Goal: Use online tool/utility: Utilize a website feature to perform a specific function

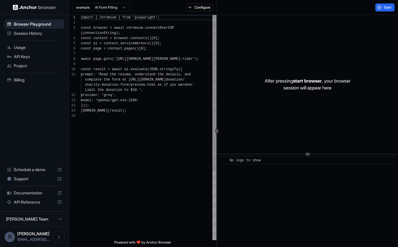
scroll to position [47, 0]
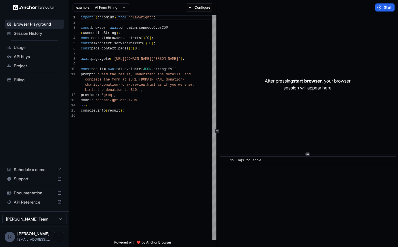
click at [117, 6] on html "Browser Playground Session History Usage API Keys Project Billing Schedule a de…" at bounding box center [199, 123] width 398 height 247
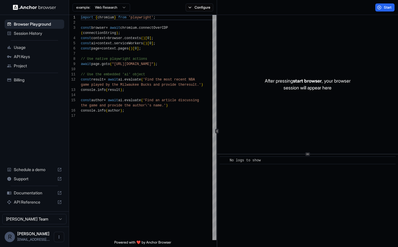
click at [117, 9] on html "Browser Playground Session History Usage API Keys Project Billing Schedule a de…" at bounding box center [199, 123] width 398 height 247
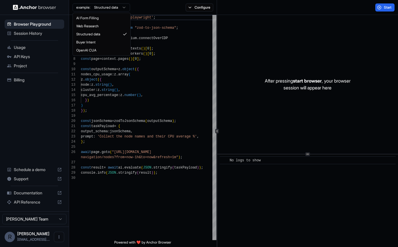
click at [104, 6] on html "Browser Playground Session History Usage API Keys Project Billing Schedule a de…" at bounding box center [199, 123] width 398 height 247
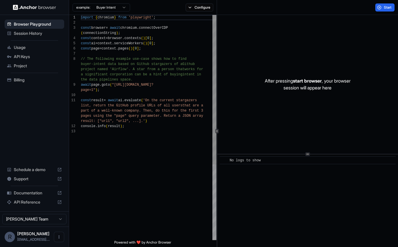
scroll to position [36, 0]
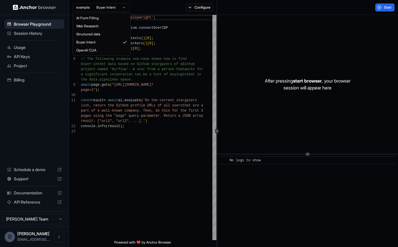
click at [113, 8] on html "Browser Playground Session History Usage API Keys Project Billing Schedule a de…" at bounding box center [199, 123] width 398 height 247
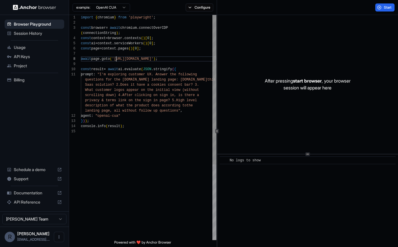
scroll to position [41, 0]
drag, startPoint x: 116, startPoint y: 58, endPoint x: 170, endPoint y: 60, distance: 54.1
click at [170, 60] on div "import { chromium } from 'playwright' ; const browser = await chromium . connec…" at bounding box center [149, 184] width 136 height 339
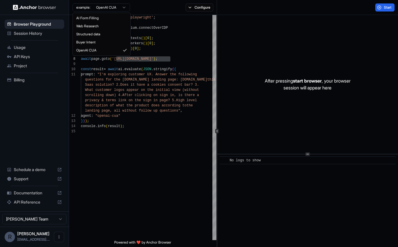
click at [107, 7] on html "Browser Playground Session History Usage API Keys Project Billing Schedule a de…" at bounding box center [199, 123] width 398 height 247
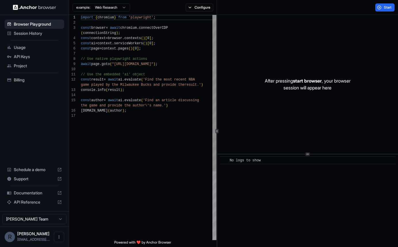
scroll to position [0, 0]
click at [202, 11] on button "Configure" at bounding box center [200, 7] width 28 height 8
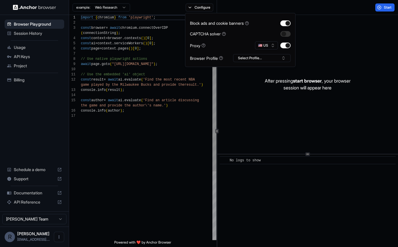
type textarea "**********"
click at [185, 122] on div "import { chromium } from 'playwright' ; const browser = await chromium . connec…" at bounding box center [149, 177] width 136 height 324
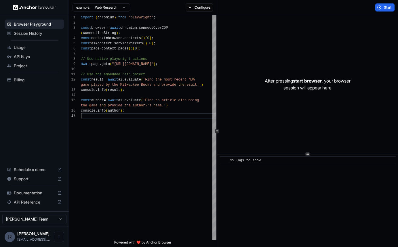
click at [27, 31] on span "Session History" at bounding box center [38, 34] width 48 height 6
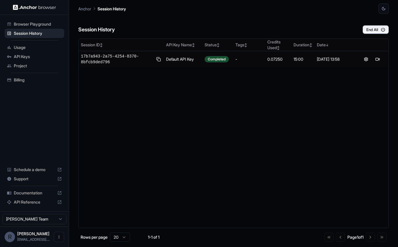
click at [34, 22] on span "Browser Playground" at bounding box center [38, 24] width 48 height 6
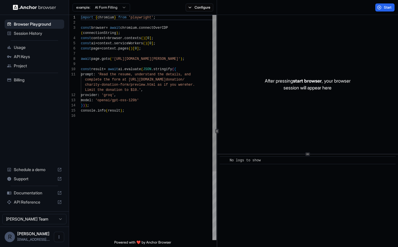
scroll to position [47, 0]
click at [180, 137] on div "import { chromium } from 'playwright' ; const browser = await chromium . connec…" at bounding box center [149, 177] width 136 height 324
drag, startPoint x: 116, startPoint y: 59, endPoint x: 197, endPoint y: 57, distance: 80.9
click at [197, 57] on div "import { chromium } from 'playwright' ; const browser = await chromium . connec…" at bounding box center [149, 177] width 136 height 324
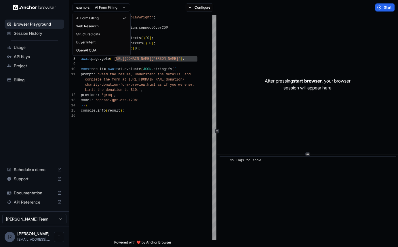
click at [117, 6] on html "Browser Playground Session History Usage API Keys Project Billing Schedule a de…" at bounding box center [199, 123] width 398 height 247
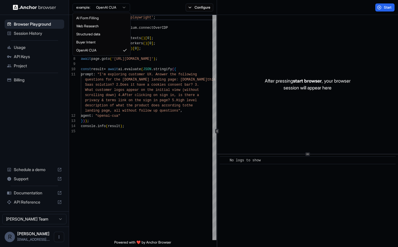
click at [113, 5] on html "Browser Playground Session History Usage API Keys Project Billing Schedule a de…" at bounding box center [199, 123] width 398 height 247
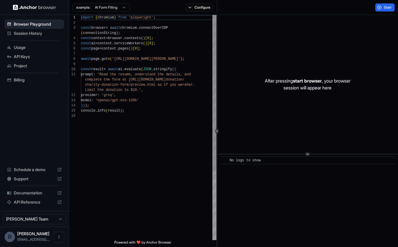
scroll to position [36, 0]
click at [165, 104] on div "import { chromium } from 'playwright' ; const browser = await chromium . connec…" at bounding box center [149, 177] width 136 height 324
drag, startPoint x: 117, startPoint y: 60, endPoint x: 197, endPoint y: 60, distance: 80.0
click at [197, 60] on div "import { chromium } from 'playwright' ; const browser = await chromium . connec…" at bounding box center [149, 177] width 136 height 324
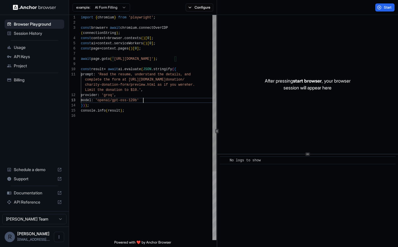
scroll to position [31, 0]
click at [178, 101] on div "import { chromium } from 'playwright' ; const browser = await chromium . connec…" at bounding box center [149, 177] width 136 height 324
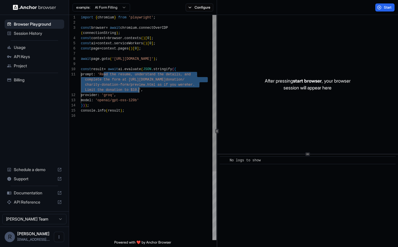
drag, startPoint x: 104, startPoint y: 75, endPoint x: 138, endPoint y: 88, distance: 36.9
click at [138, 88] on div "import { chromium } from 'playwright' ; const browser = await chromium . connec…" at bounding box center [149, 177] width 136 height 324
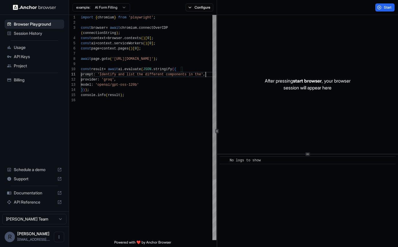
scroll to position [10, 0]
click at [381, 6] on button "Start" at bounding box center [384, 7] width 19 height 8
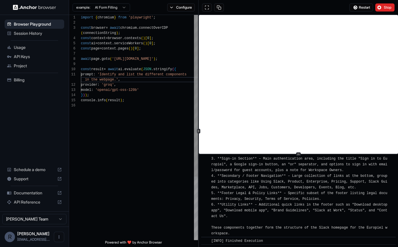
scroll to position [5, 0]
click at [198, 130] on icon at bounding box center [198, 131] width 3 height 3
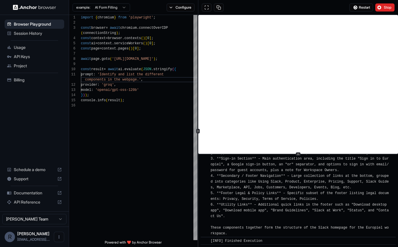
click at [283, 184] on div "[INFO] The webpage contains the following major components: 1. **Header** – Top…" at bounding box center [300, 178] width 179 height 115
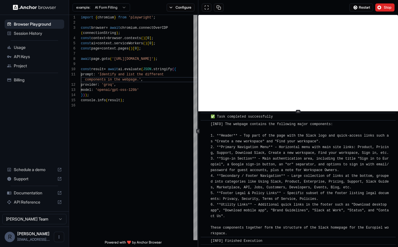
scroll to position [147, 0]
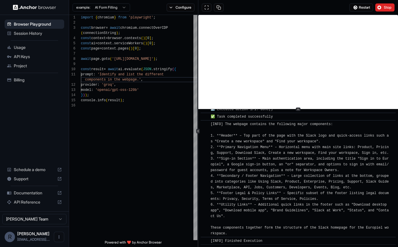
click at [305, 109] on div at bounding box center [298, 109] width 200 height 0
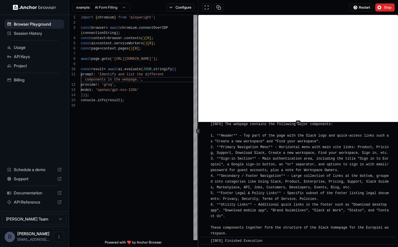
scroll to position [160, 0]
click at [301, 122] on div at bounding box center [298, 122] width 200 height 0
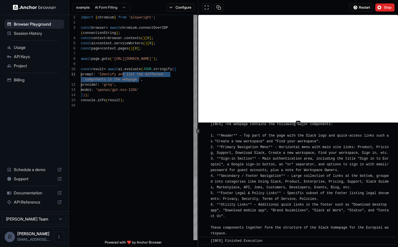
drag, startPoint x: 138, startPoint y: 80, endPoint x: 121, endPoint y: 76, distance: 17.5
click at [121, 76] on div "import { chromium } from 'playwright' ; const browser = await chromium . connec…" at bounding box center [139, 171] width 117 height 313
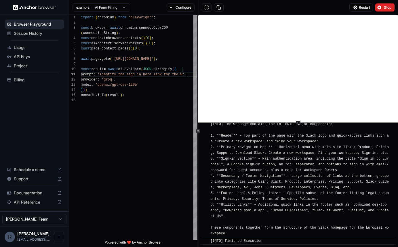
scroll to position [10, 0]
click at [384, 7] on span "Stop" at bounding box center [388, 7] width 8 height 5
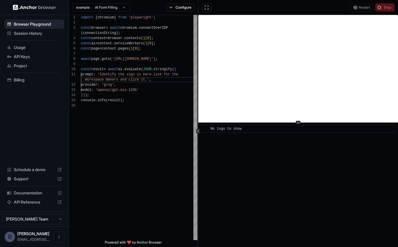
scroll to position [0, 0]
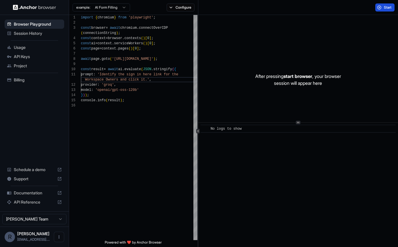
click at [385, 6] on span "Start" at bounding box center [388, 7] width 8 height 5
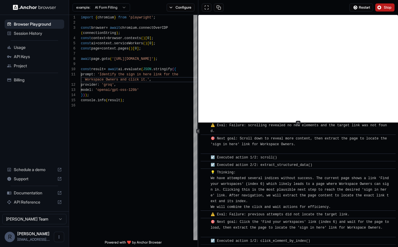
scroll to position [370, 0]
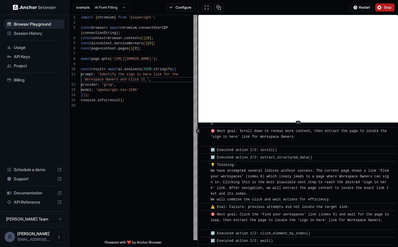
click at [383, 7] on button "Stop" at bounding box center [384, 7] width 19 height 8
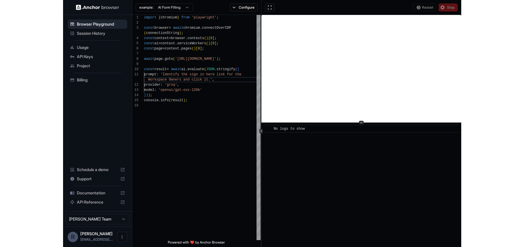
scroll to position [0, 0]
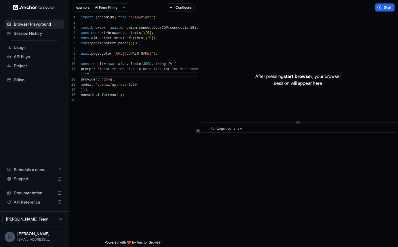
type textarea "**********"
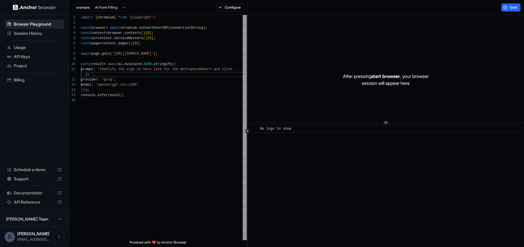
scroll to position [26, 0]
click at [36, 192] on span "Documentation" at bounding box center [34, 193] width 41 height 6
